Goal: Task Accomplishment & Management: Manage account settings

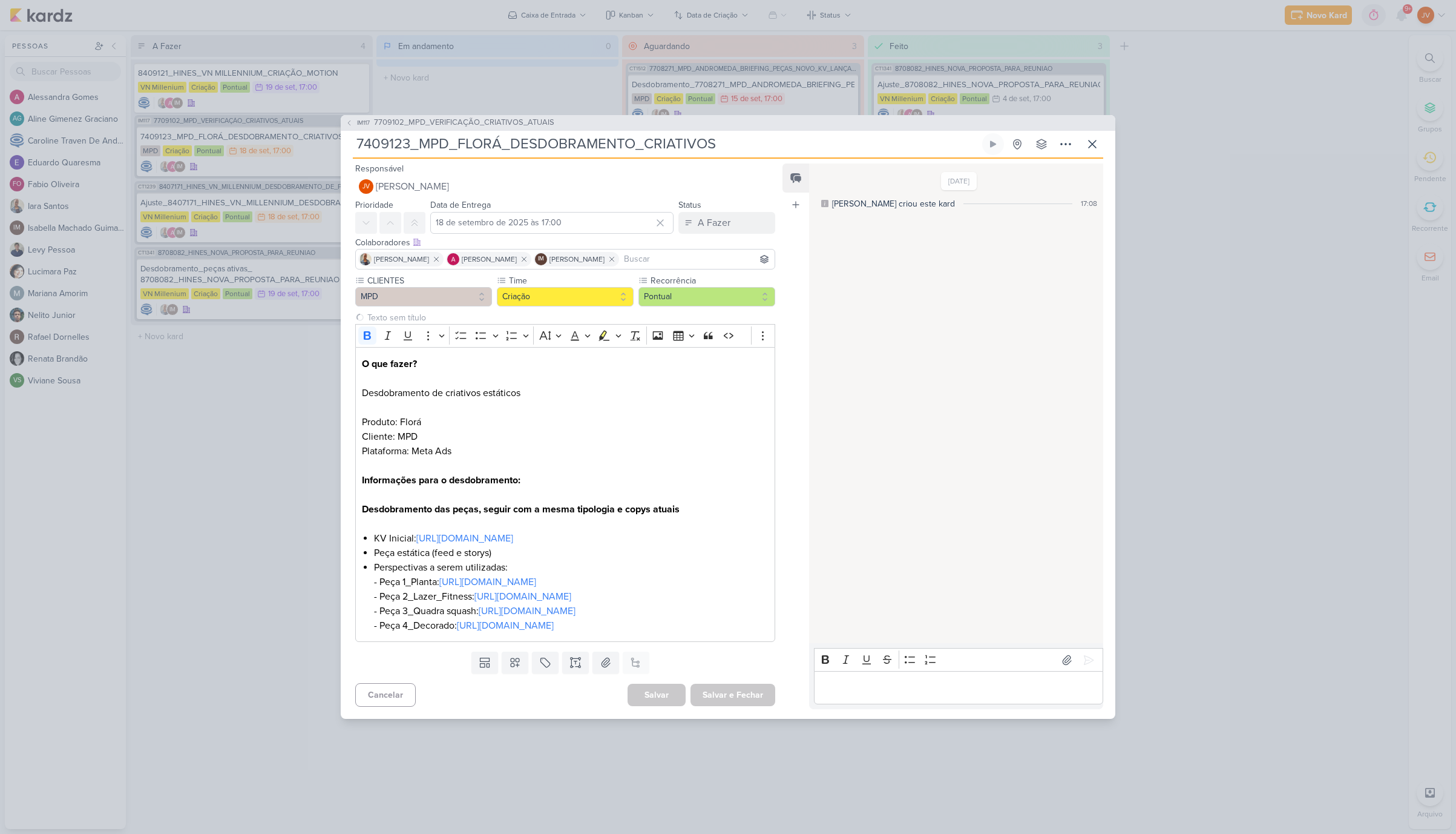
click at [502, 811] on div "IM117 7709102_MPD_VERIFICAÇÃO_CRIATIVOS_ATUAIS 7409123_MPD_FLORÁ_DESDOBRAMENTO_…" at bounding box center [728, 417] width 1456 height 834
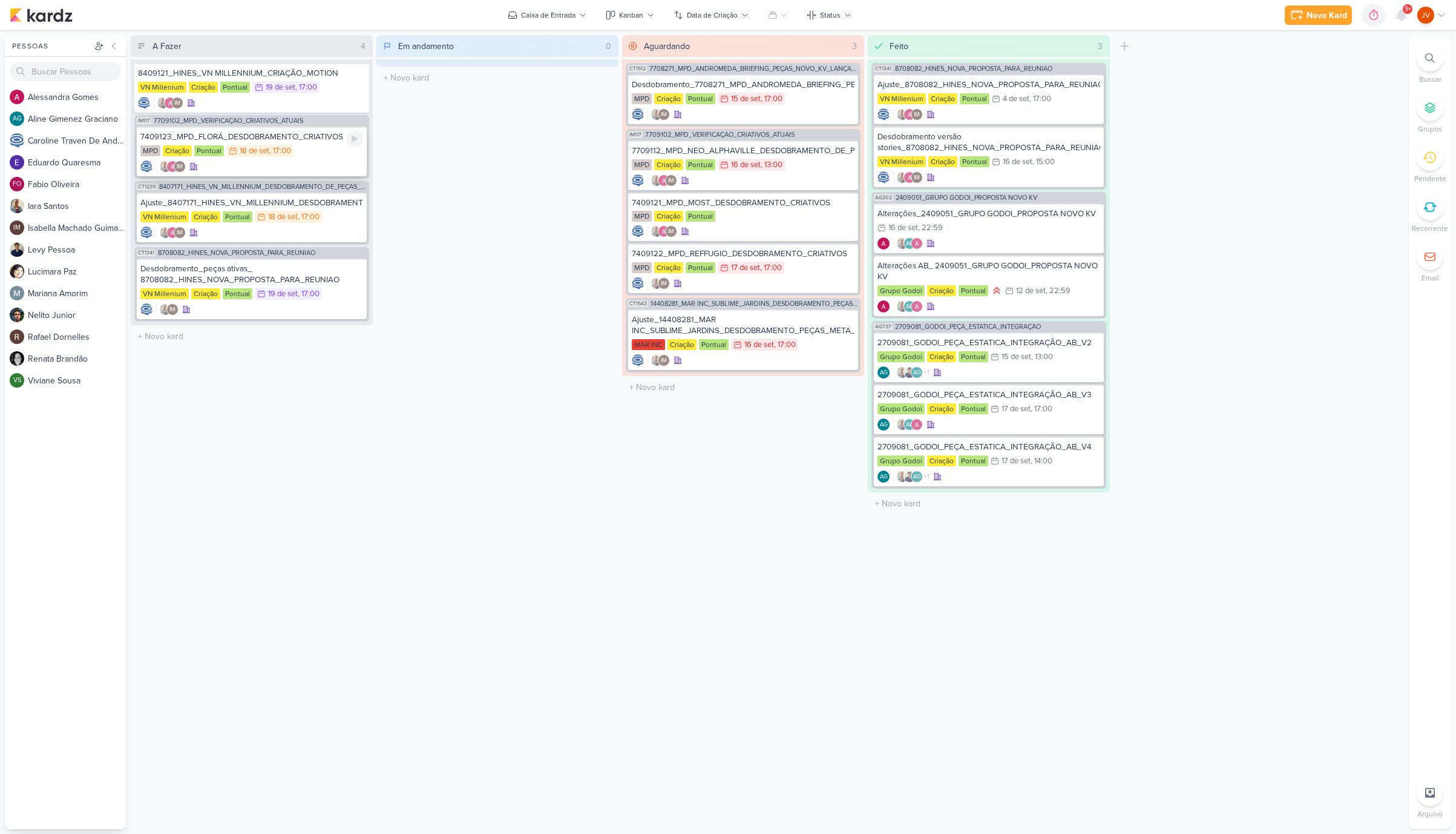
click at [320, 139] on div "7409123_MPD_FLORÁ_DESDOBRAMENTO_CRIATIVOS" at bounding box center [251, 136] width 223 height 11
click at [0, 0] on div at bounding box center [0, 0] width 0 height 0
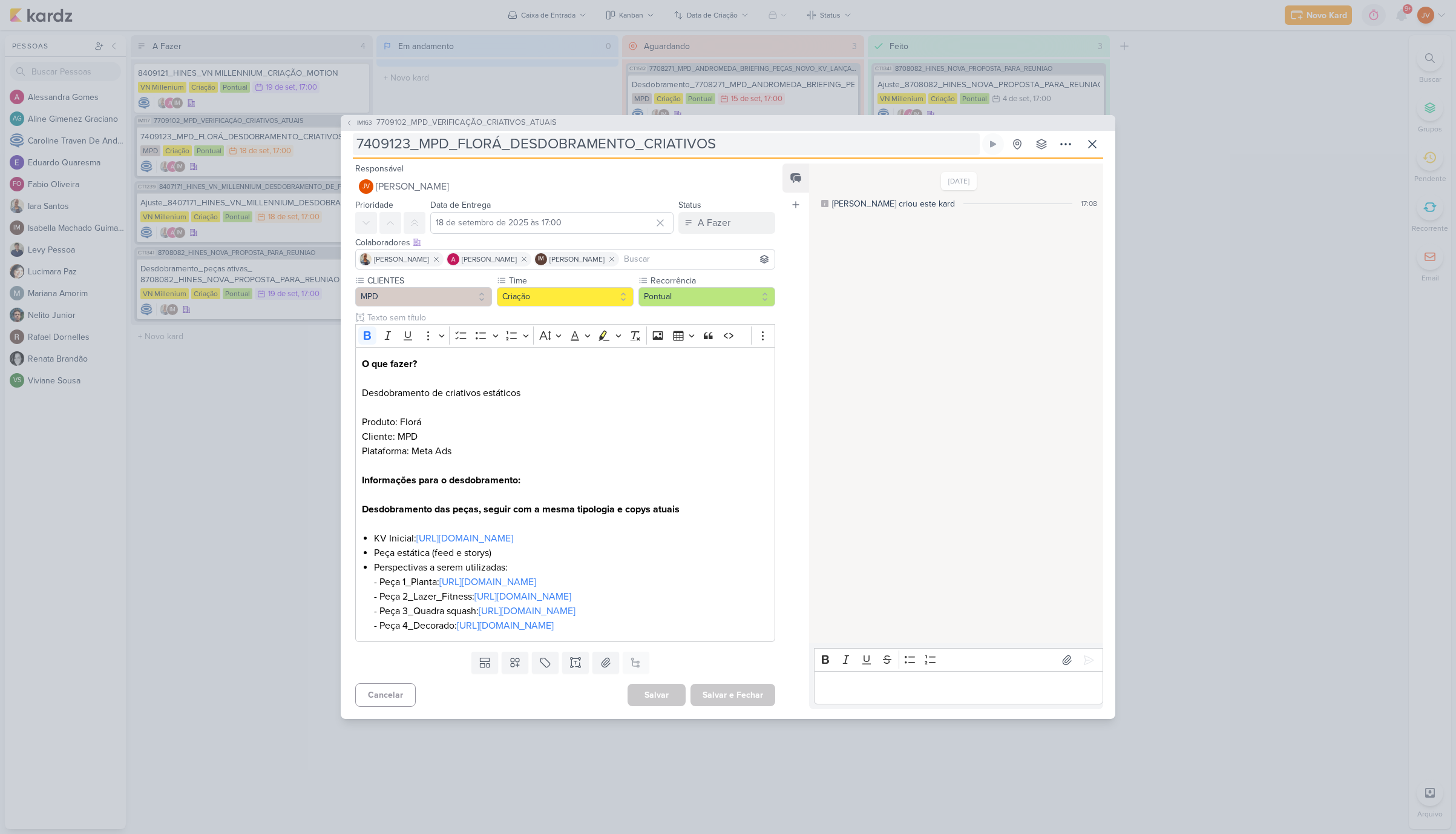
click at [642, 133] on input "7409123_MPD_FLORÁ_DESDOBRAMENTO_CRIATIVOS" at bounding box center [665, 144] width 627 height 22
click at [643, 133] on input "7409123_MPD_FLORÁ_DESDOBRAMENTO_CRIATIVOS" at bounding box center [665, 144] width 627 height 22
click at [708, 133] on input "7409123_MPD_FLORÁ_DESDOBRAMENTO_CRIATIVOS" at bounding box center [665, 144] width 627 height 22
drag, startPoint x: 725, startPoint y: 107, endPoint x: 708, endPoint y: 107, distance: 17.0
click at [705, 133] on input "7409123_MPD_FLORÁ_DESDOBRAMENTO_CRIATIVOS" at bounding box center [665, 144] width 627 height 22
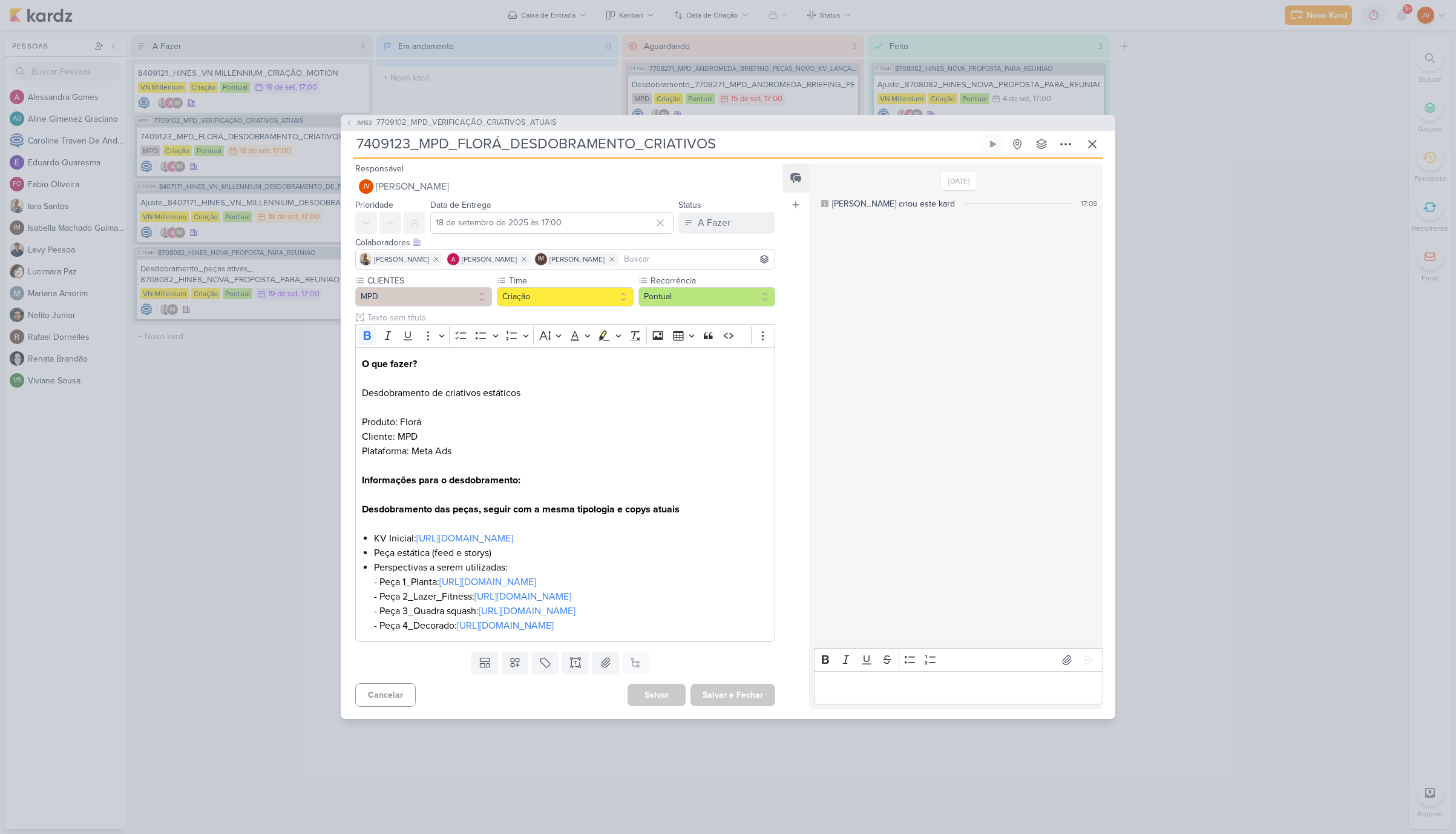
click at [712, 133] on input "7409123_MPD_FLORÁ_DESDOBRAMENTO_CRIATIVOS" at bounding box center [665, 144] width 627 height 22
click at [658, 133] on input "7409123_MPD_FLORÁ_DESDOBRAMENTO_CRIATIVOS" at bounding box center [665, 144] width 627 height 22
click at [643, 133] on input "7409123_MPD_FLORÁ_DESDOBRAMENTO_CRIATIVOS" at bounding box center [665, 144] width 627 height 22
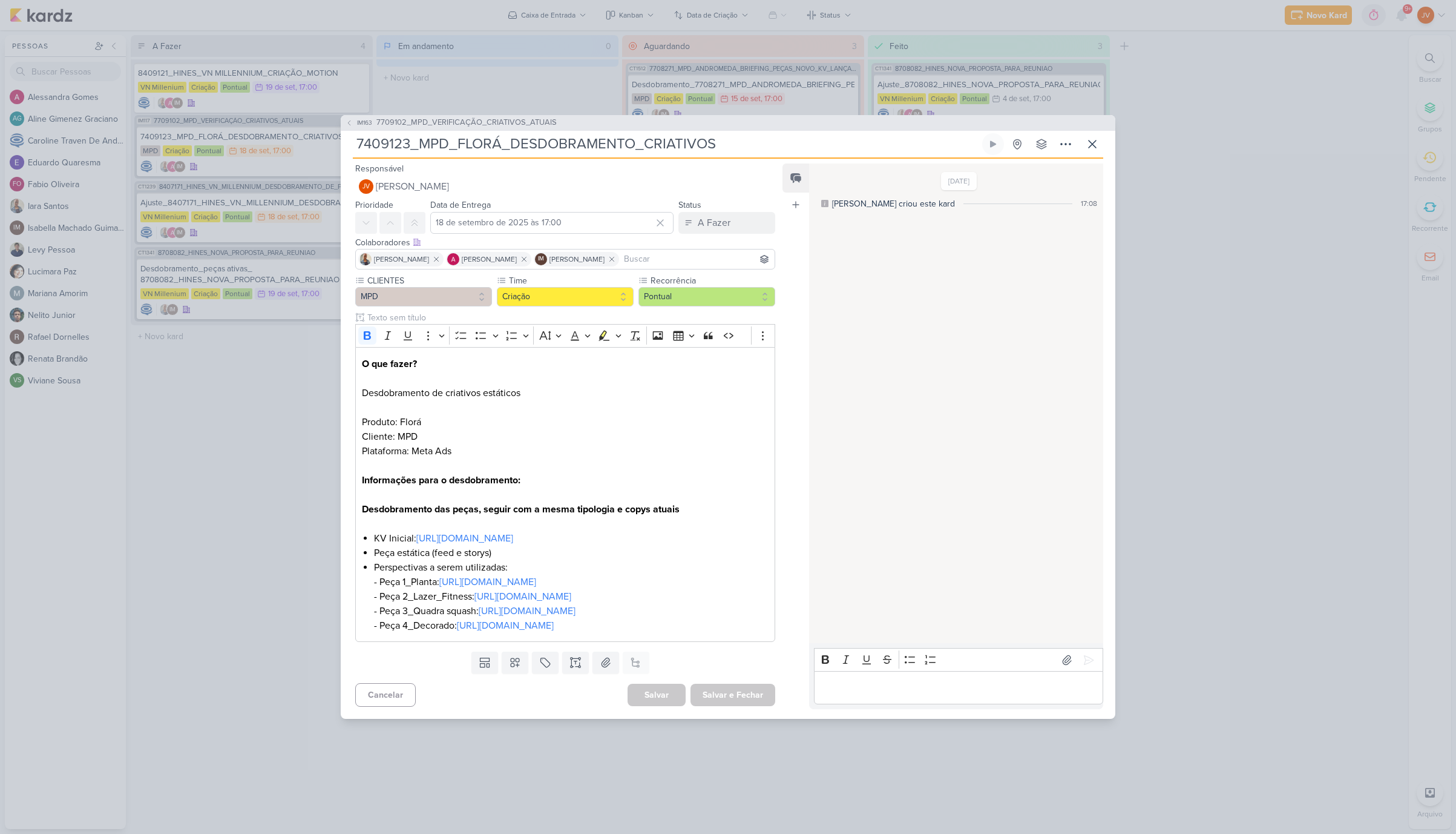
click at [242, 517] on div "IM163 7709102_MPD_VERIFICAÇÃO_CRIATIVOS_ATUAIS 7409123_MPD_FLORÁ_DESDOBRAMENTO_…" at bounding box center [728, 417] width 1456 height 834
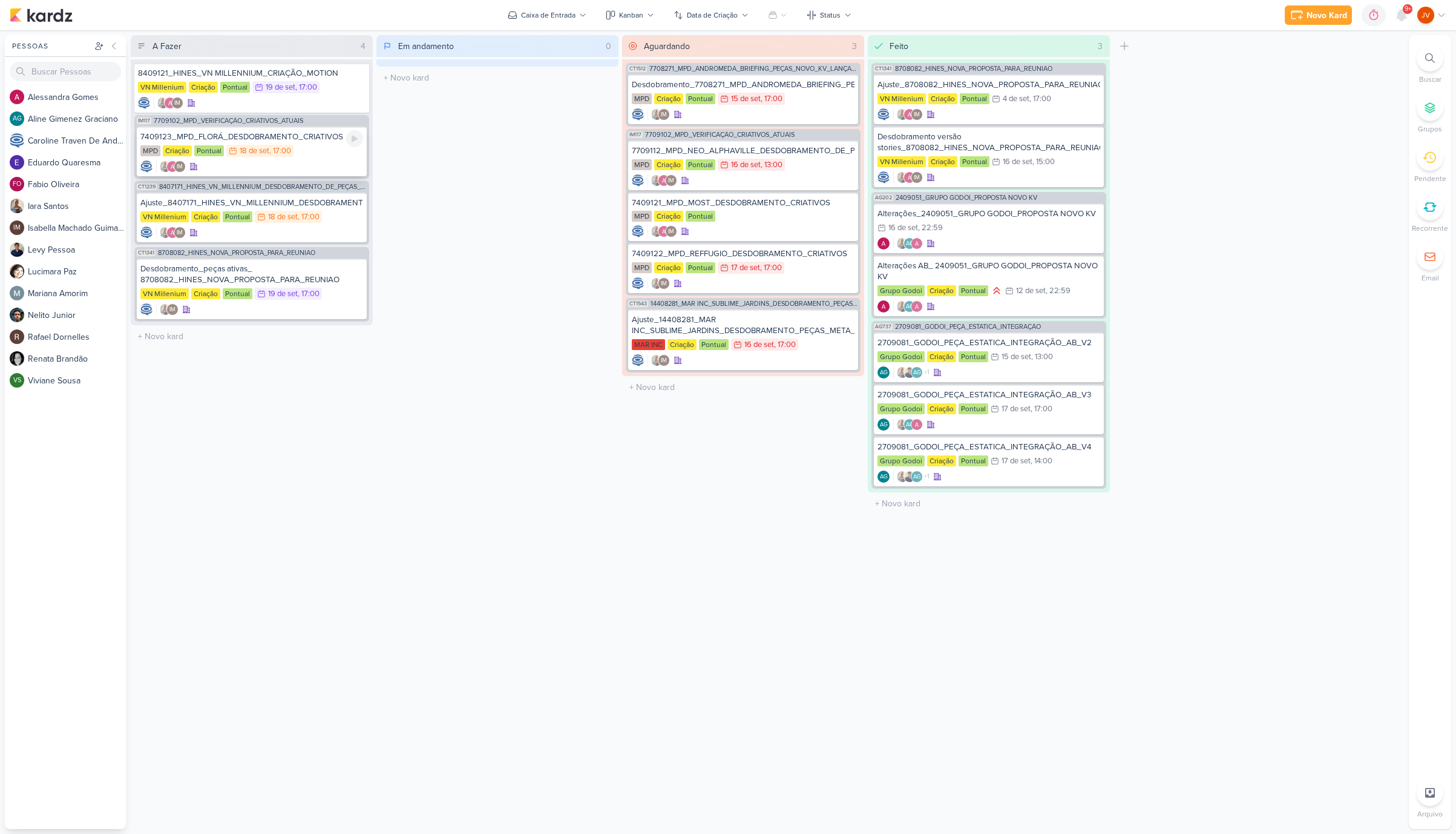
click at [288, 139] on div "7409123_MPD_FLORÁ_DESDOBRAMENTO_CRIATIVOS" at bounding box center [251, 136] width 223 height 11
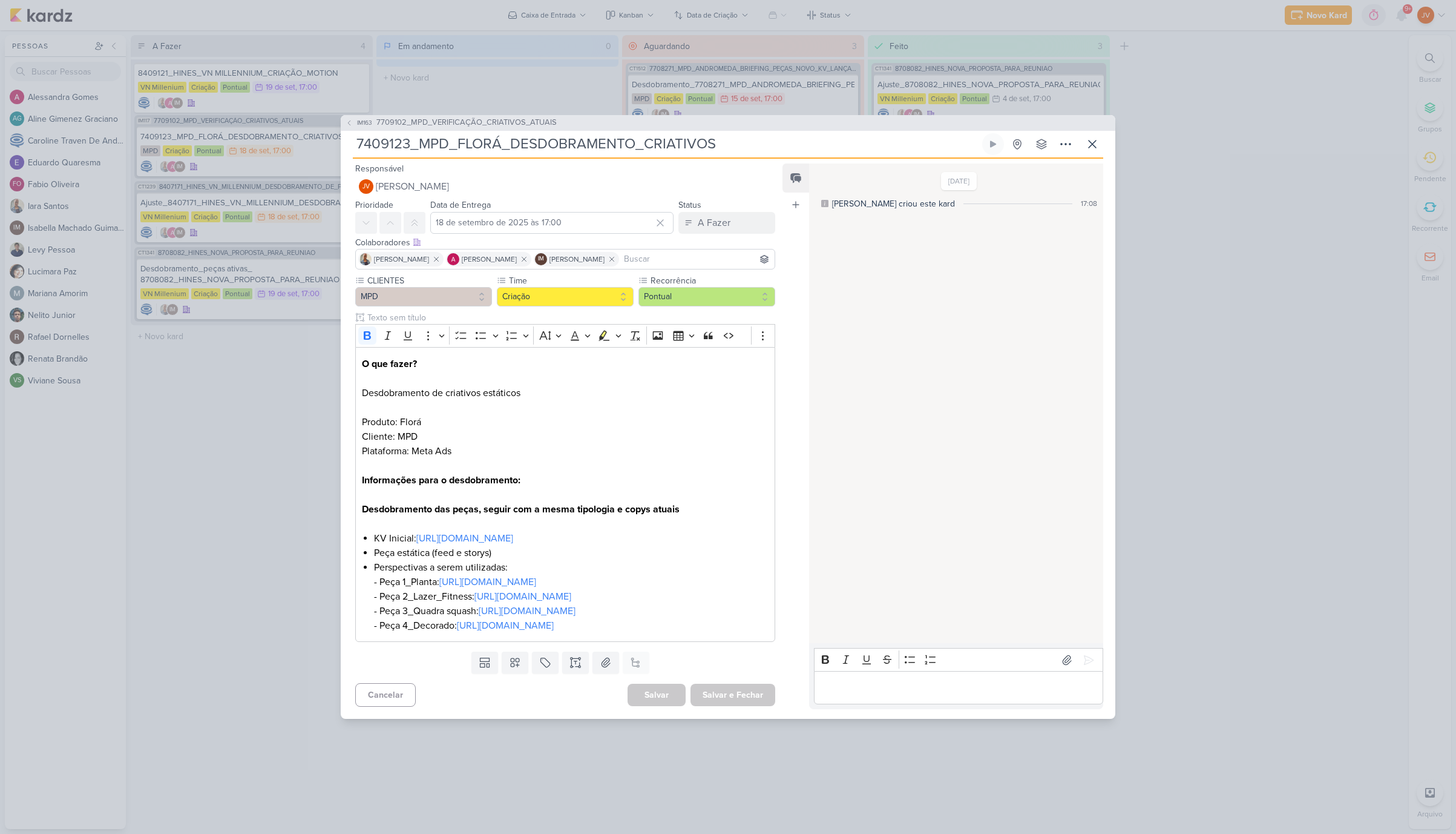
click at [837, 695] on p "Editor editing area: main" at bounding box center [958, 688] width 277 height 14
click at [1088, 666] on icon at bounding box center [1088, 660] width 12 height 12
click at [714, 215] on div "A Fazer" at bounding box center [713, 222] width 33 height 14
click at [713, 284] on div "Aguardando" at bounding box center [712, 290] width 46 height 13
click at [729, 706] on button "Salvar e Fechar" at bounding box center [733, 694] width 85 height 23
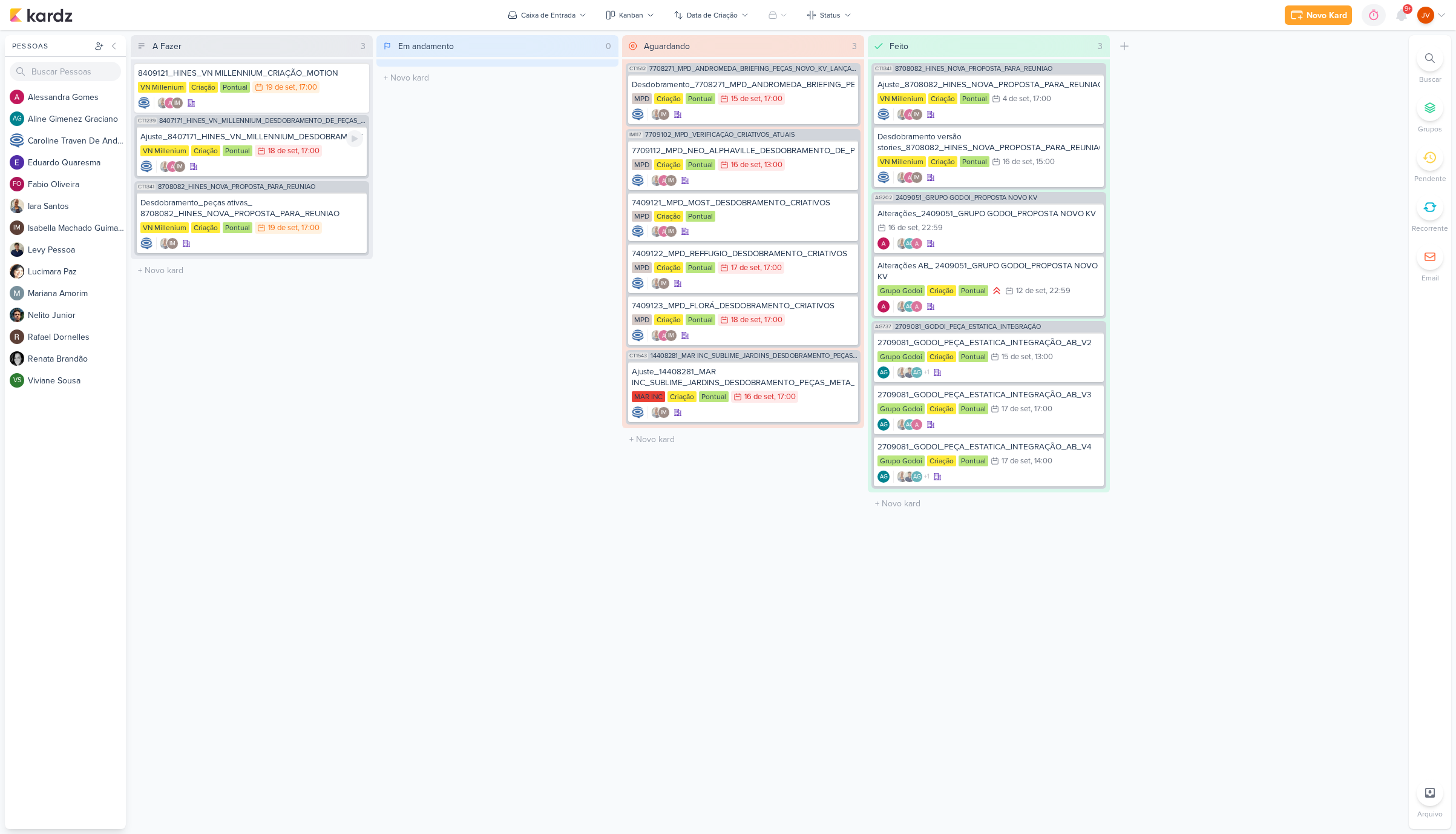
click at [241, 139] on div "Ajuste_8407171_HINES_VN_MILLENNIUM_DESDOBRAMENTO_DE_PEÇAS_V4" at bounding box center [251, 136] width 223 height 11
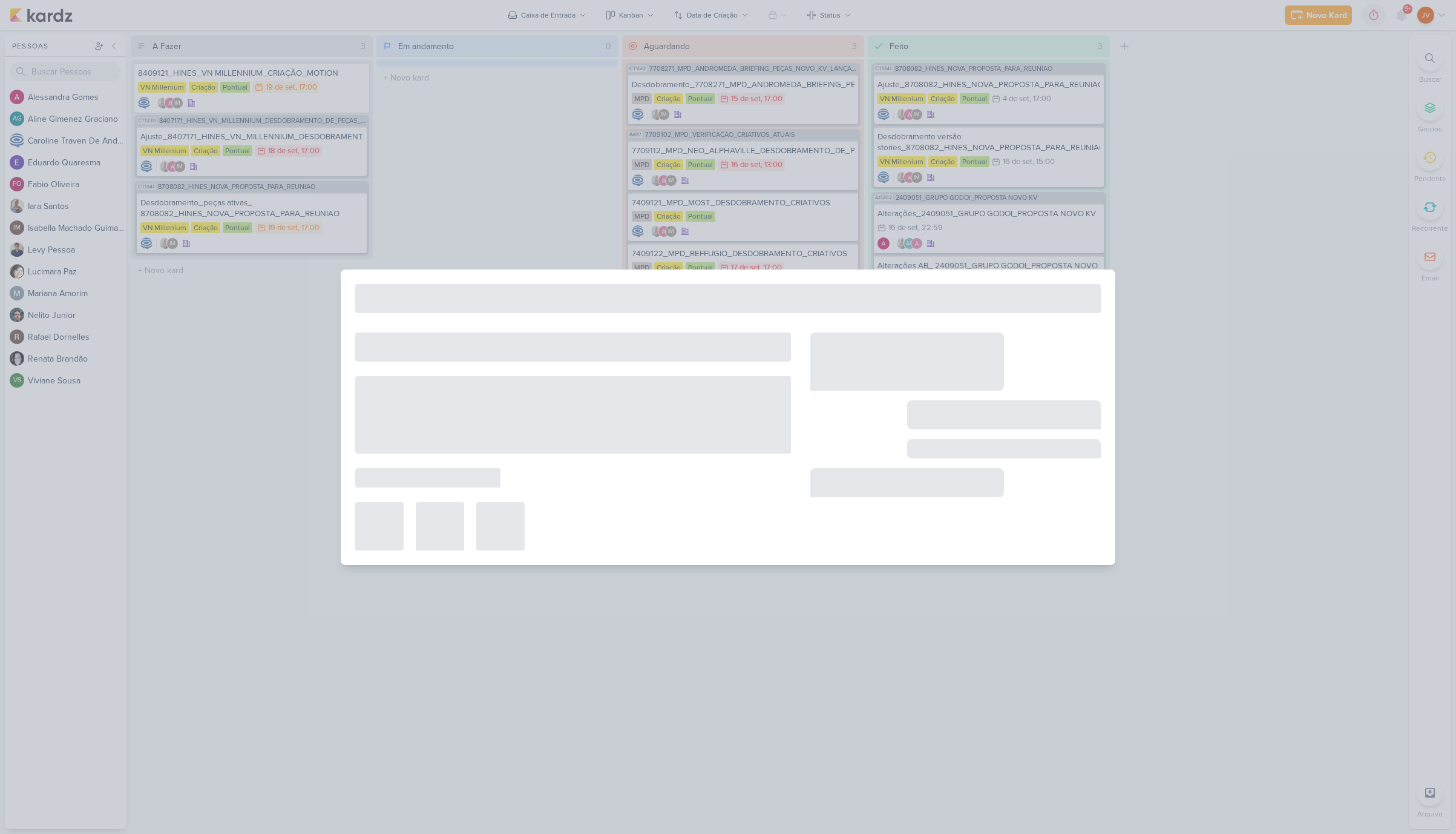
type input "Ajuste_8407171_HINES_VN_MILLENNIUM_DESDOBRAMENTO_DE_PEÇAS_V4"
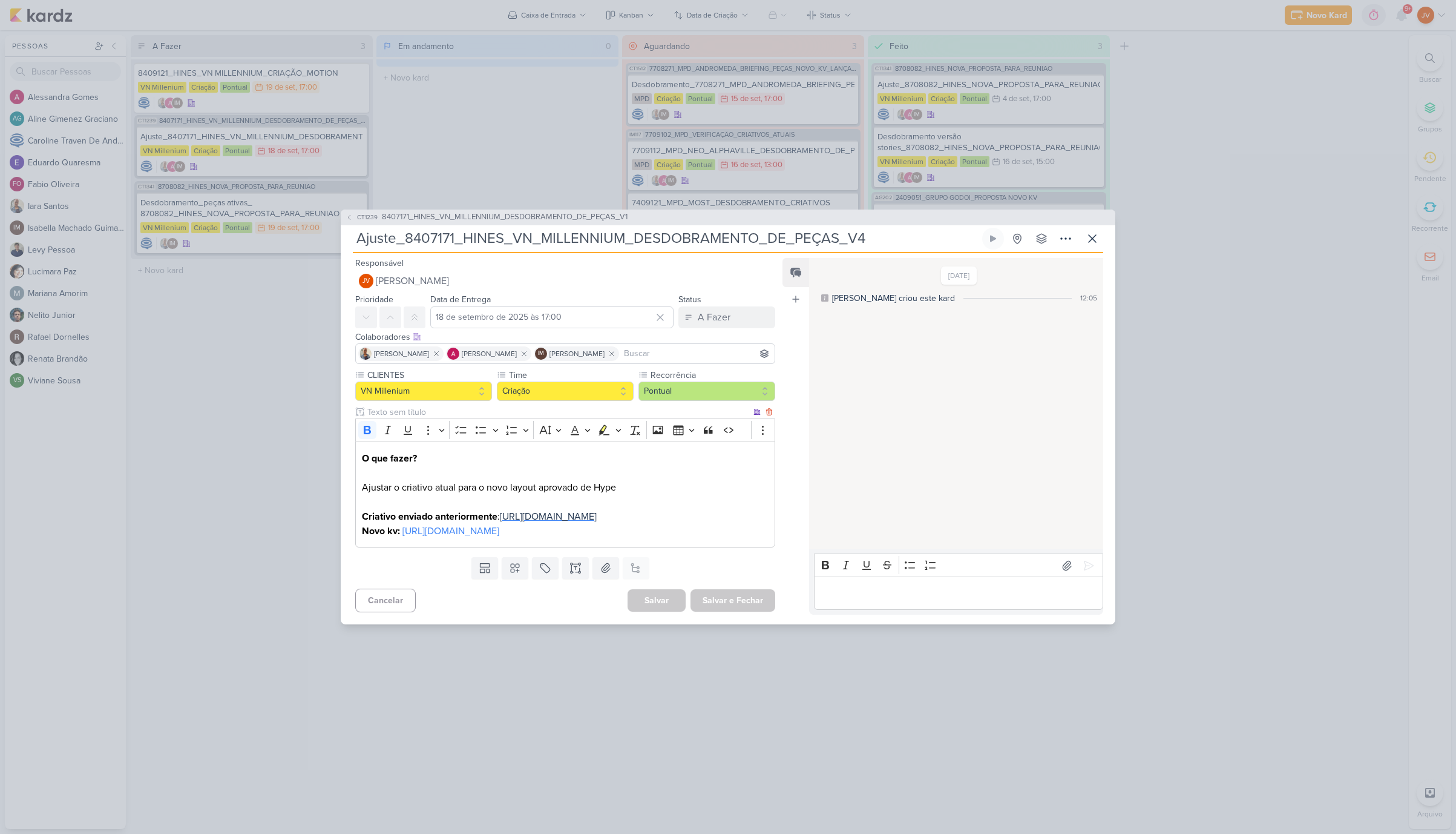
click at [530, 510] on span "[URL][DOMAIN_NAME]" at bounding box center [548, 516] width 97 height 12
click at [499, 537] on link "[URL][DOMAIN_NAME]" at bounding box center [450, 531] width 97 height 12
